Goal: Task Accomplishment & Management: Manage account settings

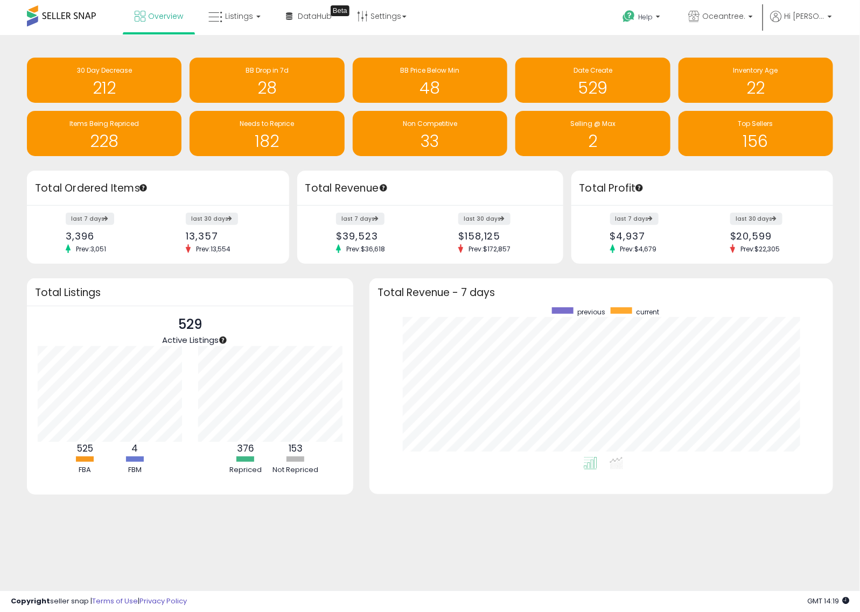
scroll to position [150, 442]
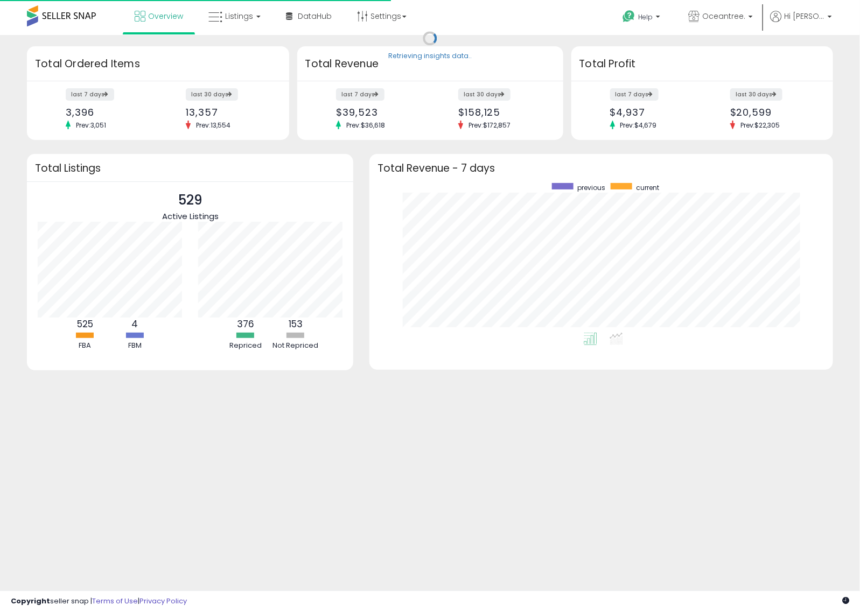
scroll to position [150, 442]
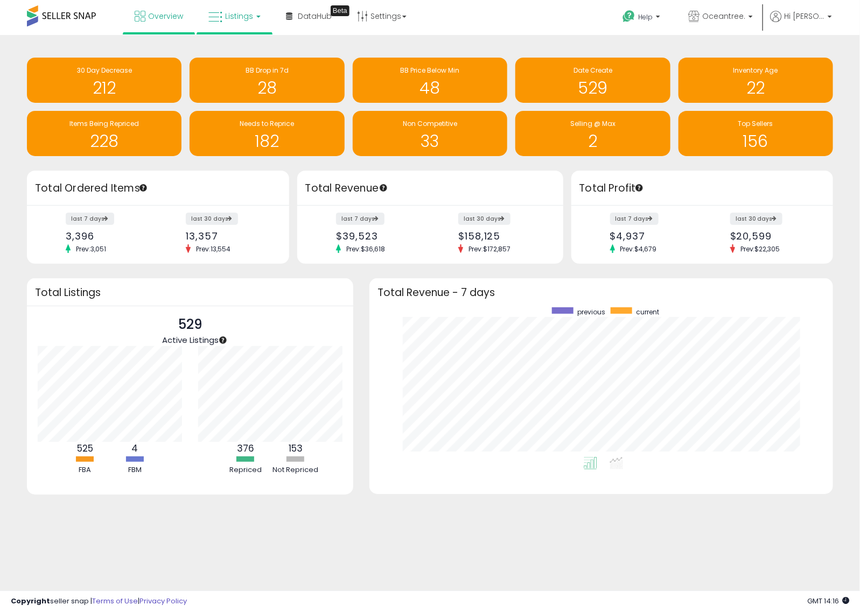
click at [242, 12] on span "Listings" at bounding box center [239, 16] width 28 height 11
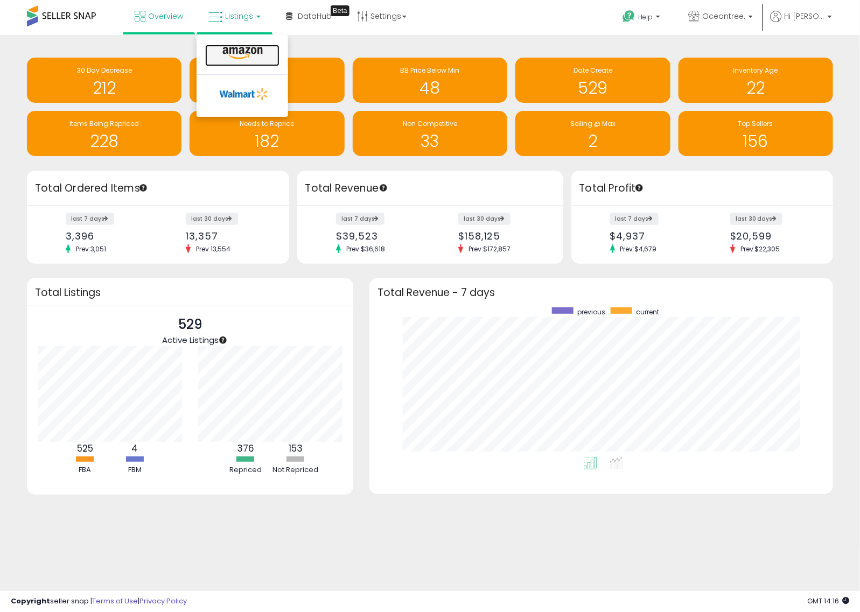
click at [249, 47] on icon at bounding box center [242, 53] width 47 height 14
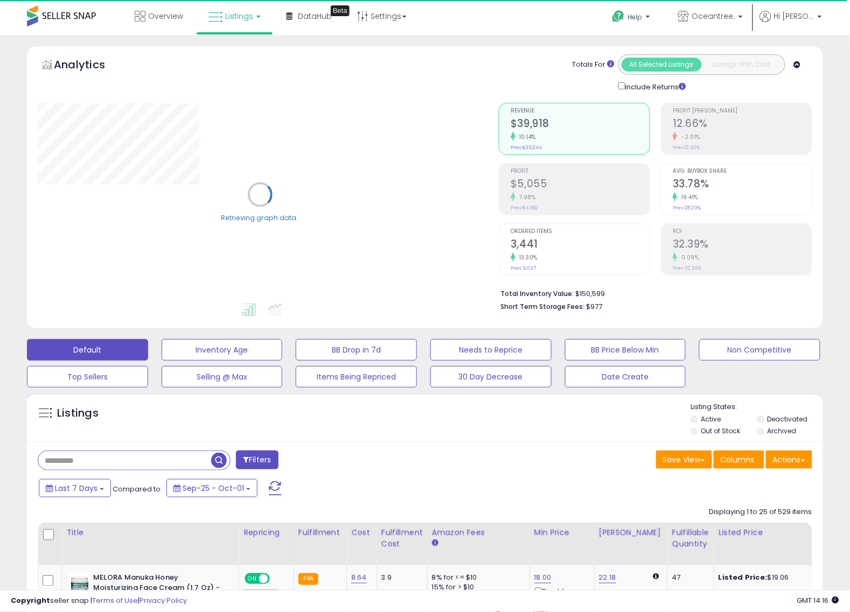
click at [93, 458] on input "text" at bounding box center [124, 460] width 173 height 19
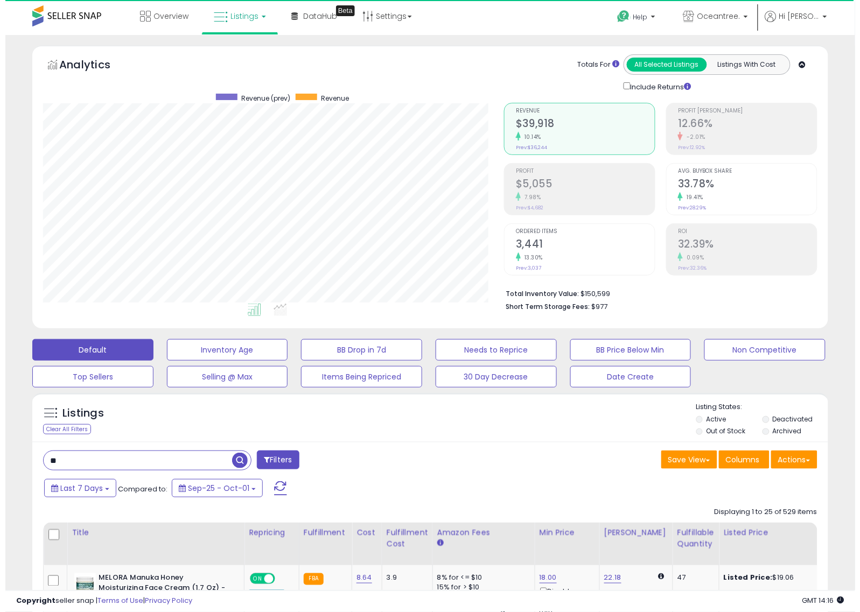
scroll to position [221, 462]
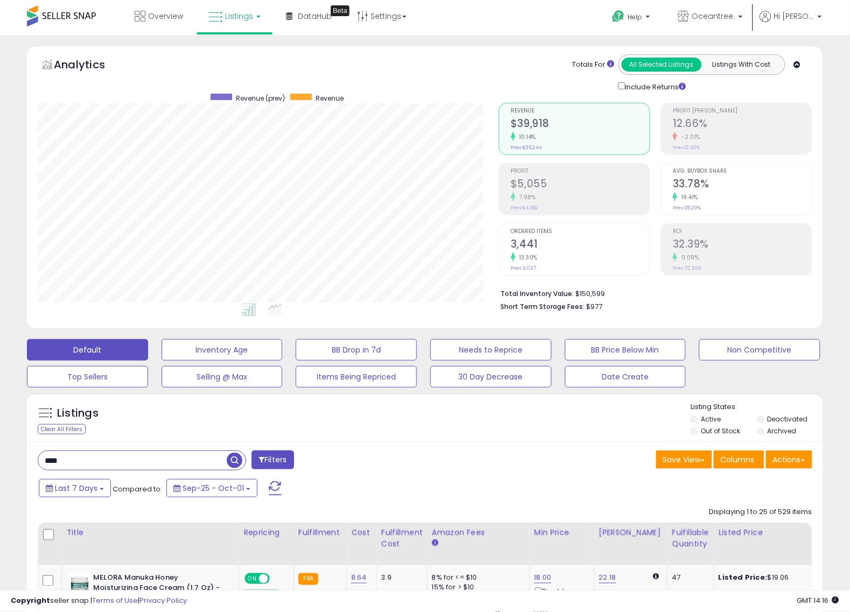
type input "****"
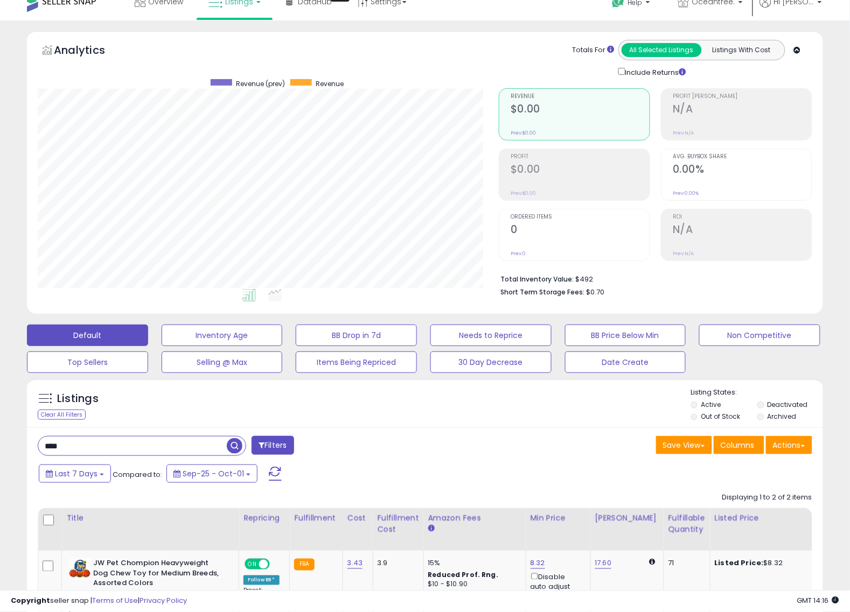
scroll to position [0, 0]
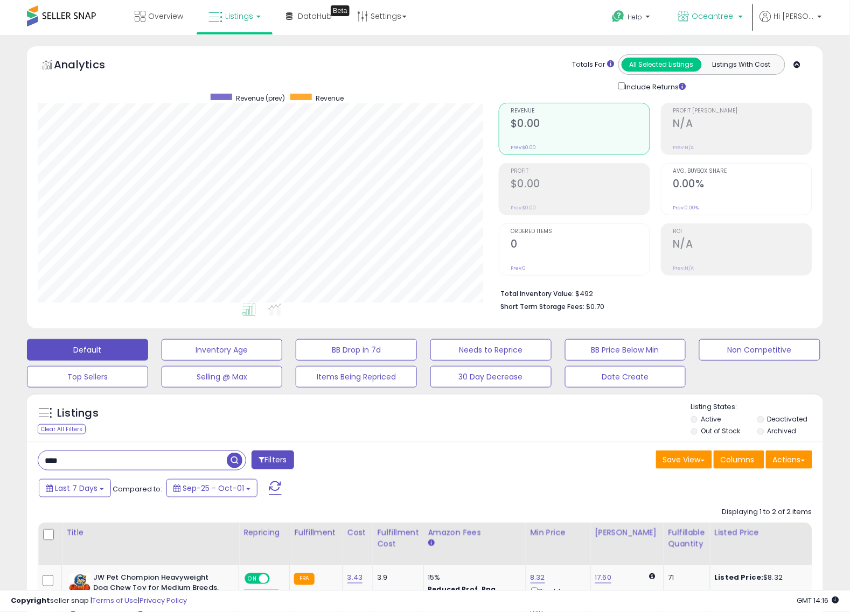
click at [725, 9] on link "Oceantree." at bounding box center [710, 17] width 81 height 35
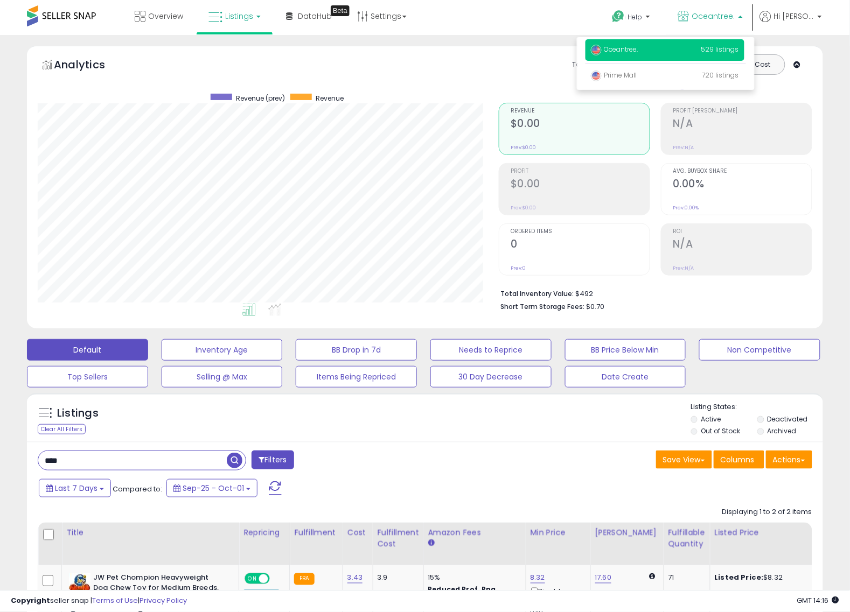
click at [535, 22] on div "Overview Listings DataHub Beta" at bounding box center [272, 23] width 561 height 46
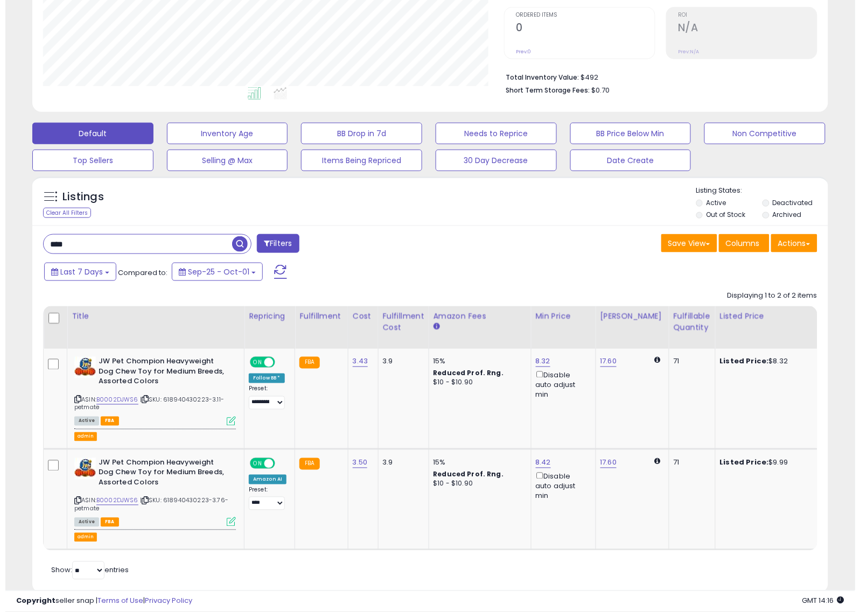
scroll to position [249, 0]
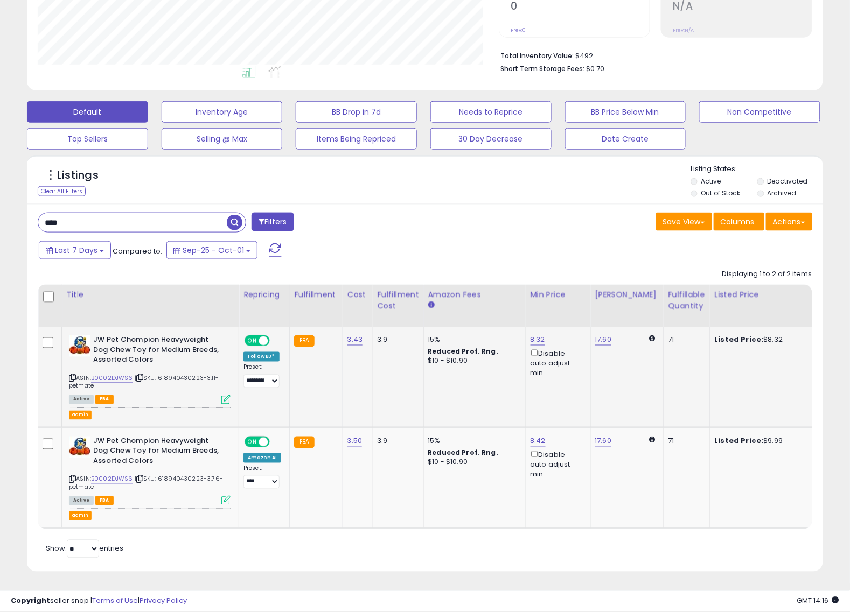
click at [143, 375] on icon at bounding box center [139, 378] width 7 height 6
click at [827, 378] on div "Listings Clear All Filters" at bounding box center [425, 368] width 812 height 436
click at [213, 395] on div "Active FBA" at bounding box center [150, 399] width 162 height 8
click at [224, 395] on icon at bounding box center [225, 399] width 9 height 9
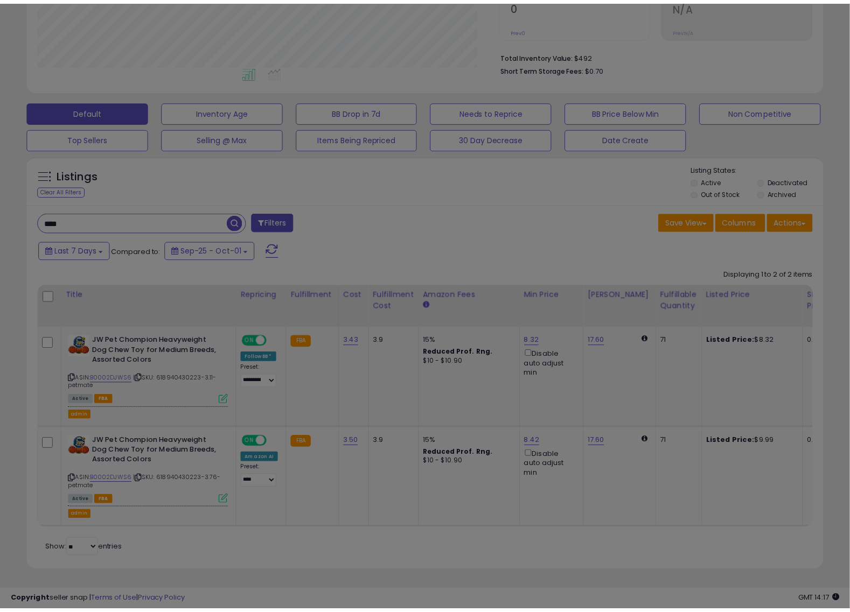
scroll to position [221, 467]
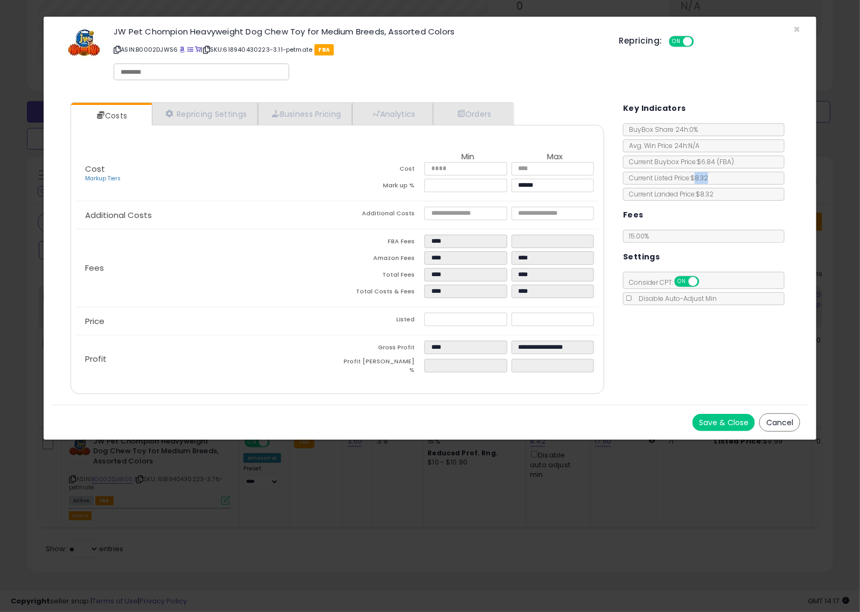
drag, startPoint x: 696, startPoint y: 179, endPoint x: 725, endPoint y: 182, distance: 29.2
click at [725, 182] on div "Current Listed Price: $8.32" at bounding box center [704, 178] width 162 height 13
copy span "8.32"
click at [804, 345] on div "Costs Repricing Settings Business Pricing Analytics Orders" at bounding box center [430, 249] width 757 height 311
click at [755, 99] on div "Key Indicators" at bounding box center [711, 107] width 177 height 26
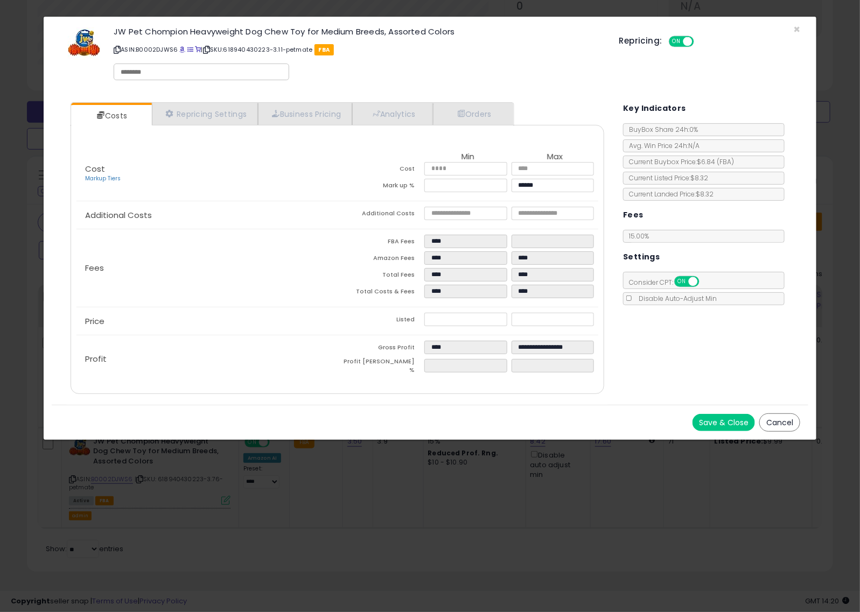
click at [210, 48] on icon at bounding box center [206, 50] width 7 height 6
click at [785, 423] on button "Cancel" at bounding box center [779, 423] width 41 height 18
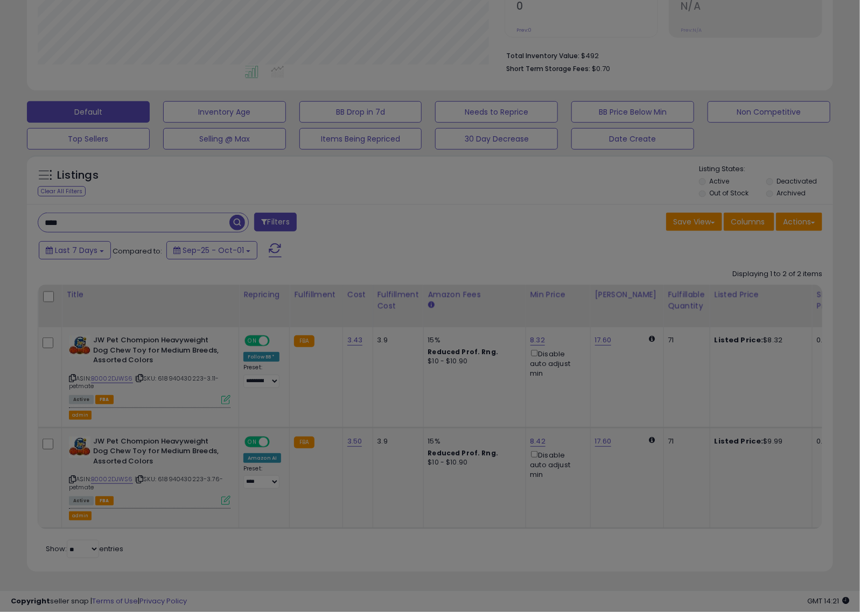
scroll to position [538366, 538125]
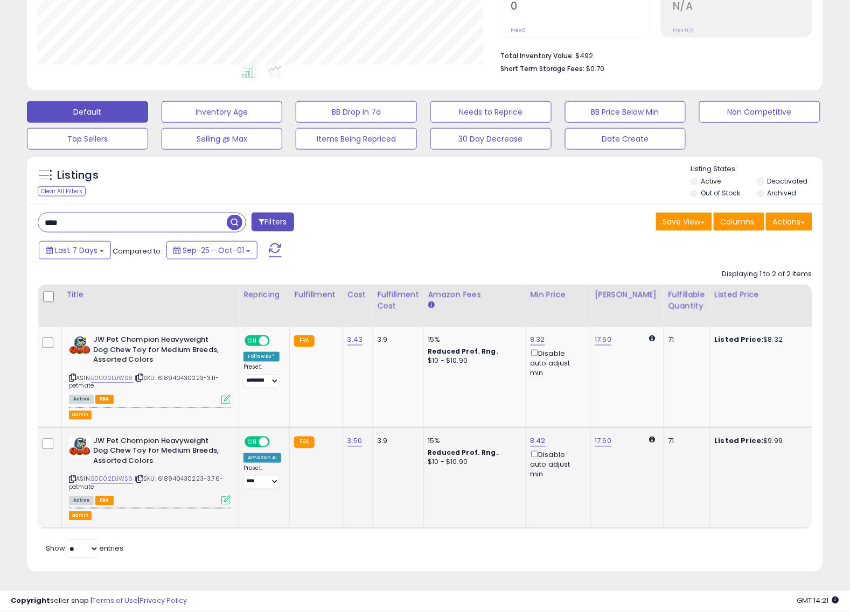
click at [143, 477] on icon at bounding box center [139, 480] width 7 height 6
click at [228, 496] on icon at bounding box center [225, 500] width 9 height 9
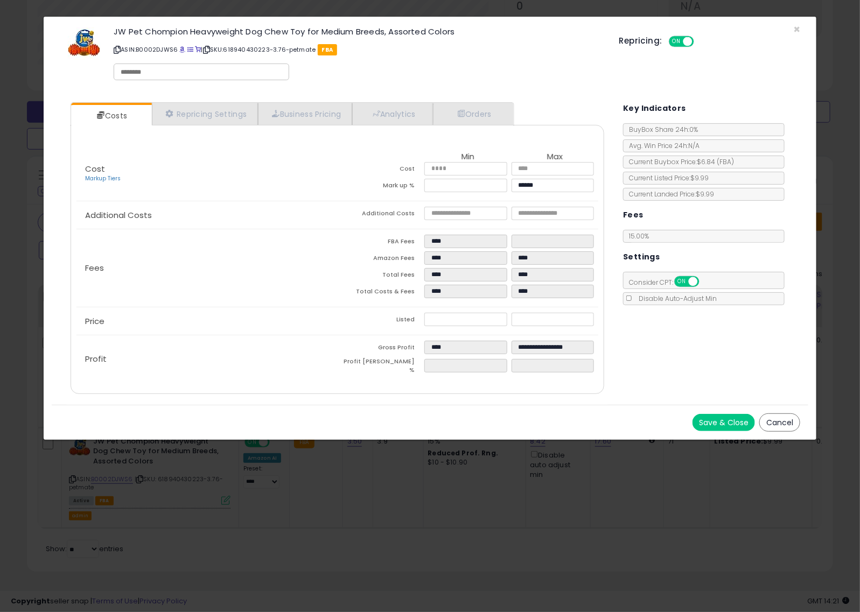
click at [777, 348] on div "Costs Repricing Settings Business Pricing Analytics Orders" at bounding box center [430, 249] width 757 height 311
click at [777, 415] on button "Cancel" at bounding box center [779, 423] width 41 height 18
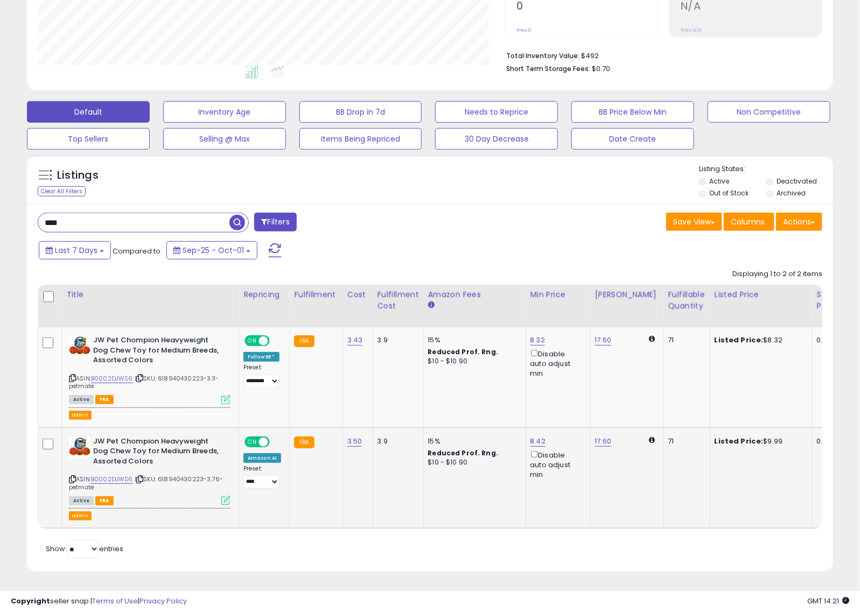
scroll to position [538366, 538125]
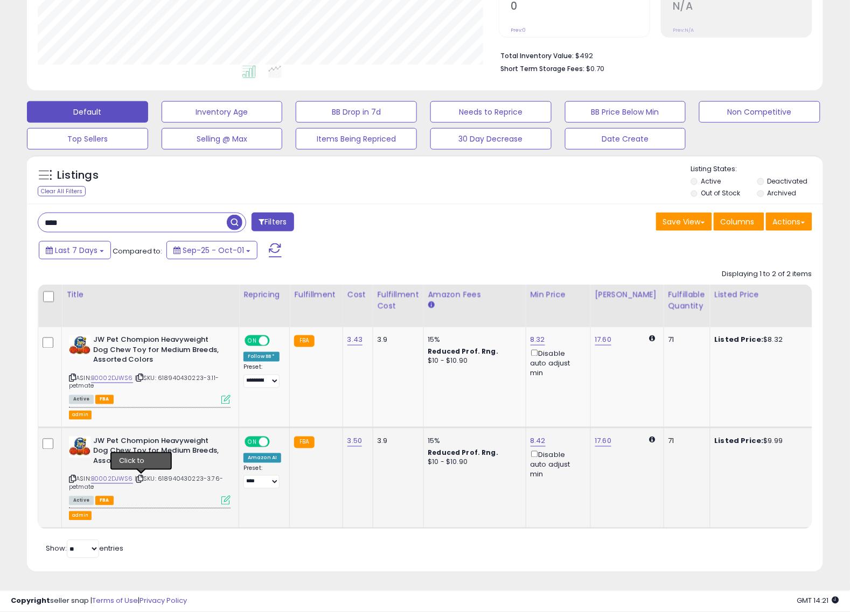
click at [143, 477] on icon at bounding box center [139, 480] width 7 height 6
click at [462, 171] on div "Listings Clear All Filters Listing States:" at bounding box center [425, 182] width 796 height 37
click at [838, 243] on div "**********" at bounding box center [424, 197] width 839 height 778
click at [226, 395] on icon at bounding box center [225, 399] width 9 height 9
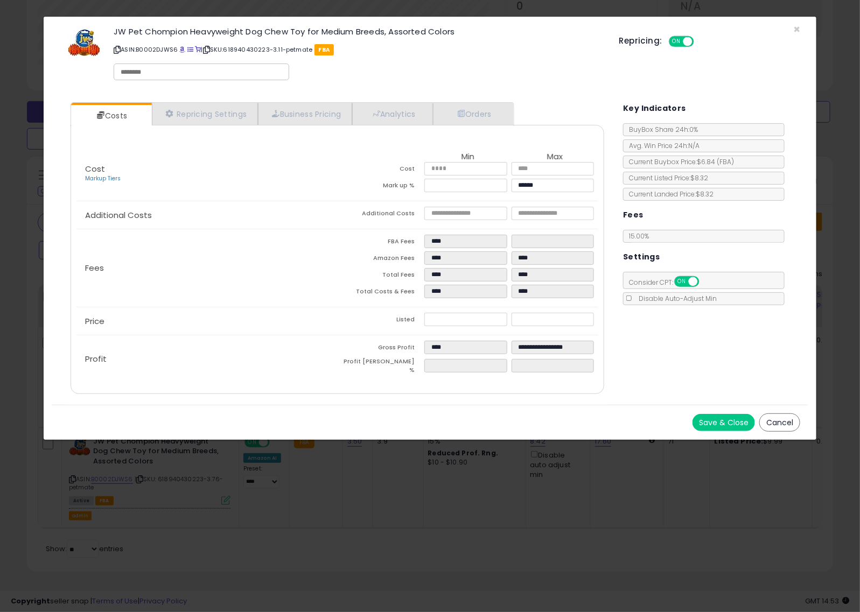
click at [697, 515] on div "× Close JW Pet Chompion Heavyweight Dog Chew Toy for Medium Breeds, Assorted Co…" at bounding box center [430, 306] width 860 height 612
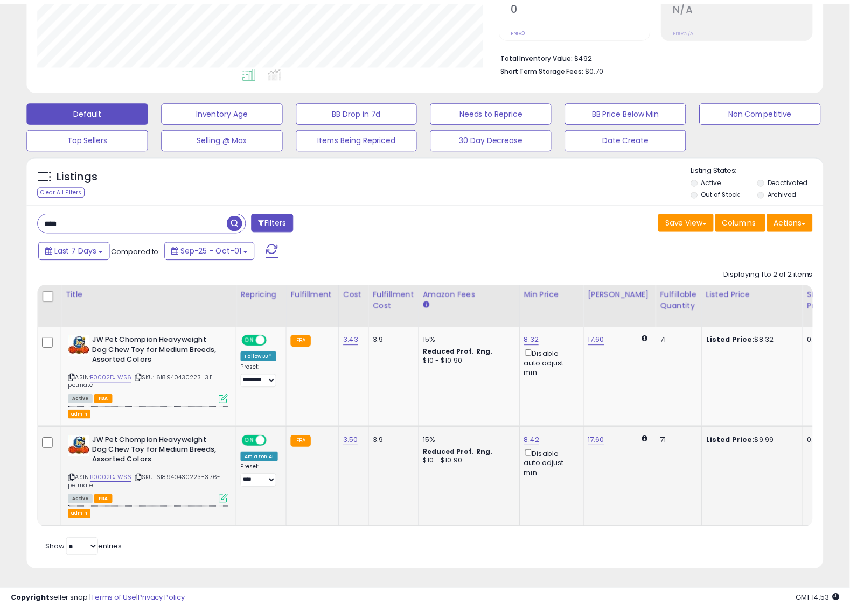
scroll to position [538366, 538125]
